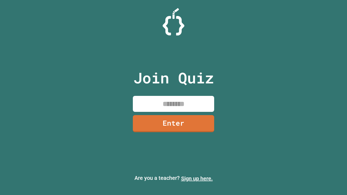
click at [197, 179] on link "Sign up here." at bounding box center [197, 178] width 32 height 7
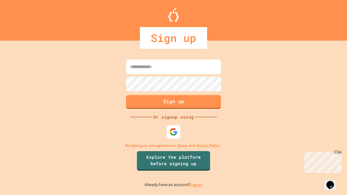
click at [197, 185] on link "Log in." at bounding box center [196, 185] width 12 height 6
